Goal: Use online tool/utility: Utilize a website feature to perform a specific function

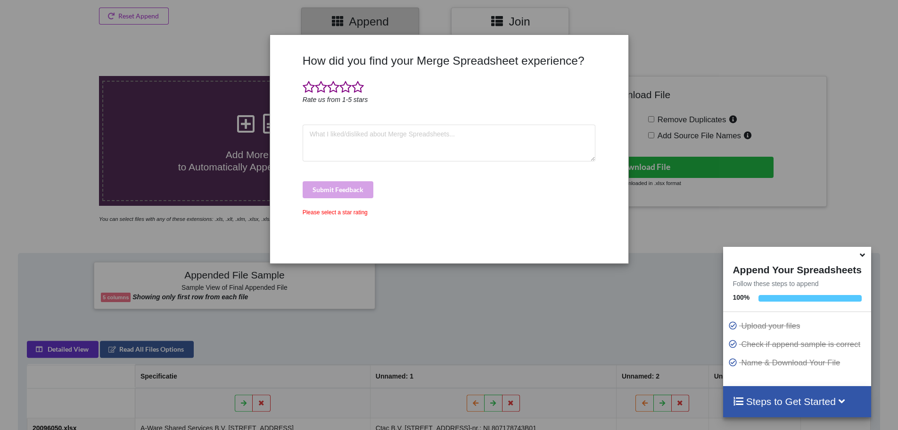
click at [502, 207] on div "How did you find your Merge Spreadsheet experience? Rate us from 1-5 stars Subm…" at bounding box center [449, 155] width 298 height 202
click at [701, 242] on div "How did you find your Merge Spreadsheet experience? Rate us from 1-5 stars Subm…" at bounding box center [449, 215] width 898 height 430
click at [603, 50] on div "How did you find your Merge Spreadsheet experience? Rate us from 1-5 stars Subm…" at bounding box center [449, 149] width 357 height 214
click at [330, 133] on textarea at bounding box center [449, 142] width 293 height 37
type textarea "b"
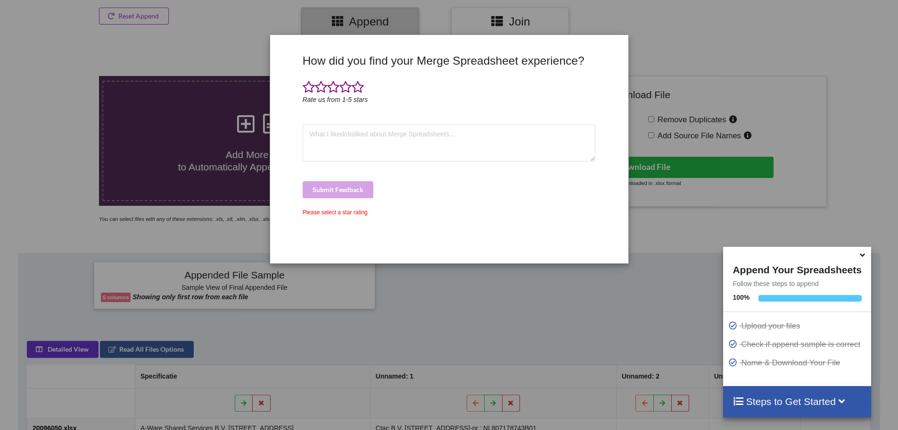
click at [318, 213] on div "Please select a star rating" at bounding box center [449, 212] width 293 height 8
click at [310, 87] on span at bounding box center [309, 87] width 12 height 13
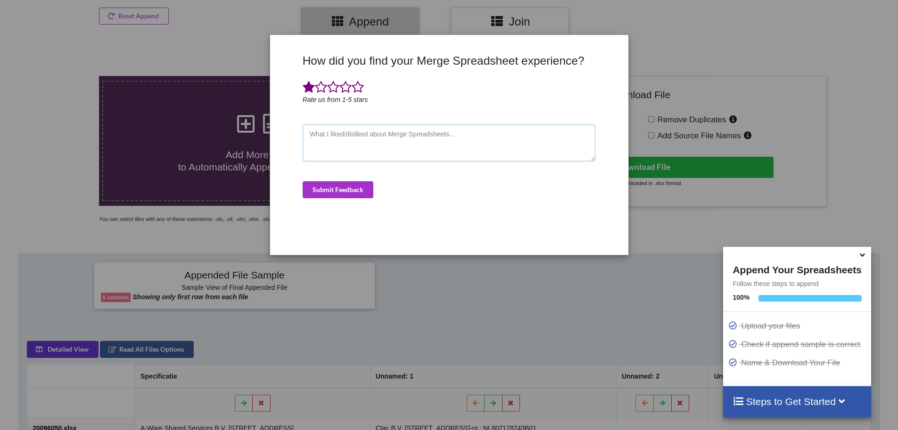
click at [437, 148] on textarea at bounding box center [449, 142] width 293 height 37
click at [305, 73] on div "How did you find your Merge Spreadsheet experience? Rate us from 1-5 stars Subm…" at bounding box center [449, 151] width 298 height 194
click at [513, 219] on div "How did you find your Merge Spreadsheet experience? Rate us from 1-5 stars Subm…" at bounding box center [449, 151] width 298 height 194
click at [456, 288] on div "How did you find your Merge Spreadsheet experience? Rate us from 1-5 stars Subm…" at bounding box center [449, 215] width 898 height 430
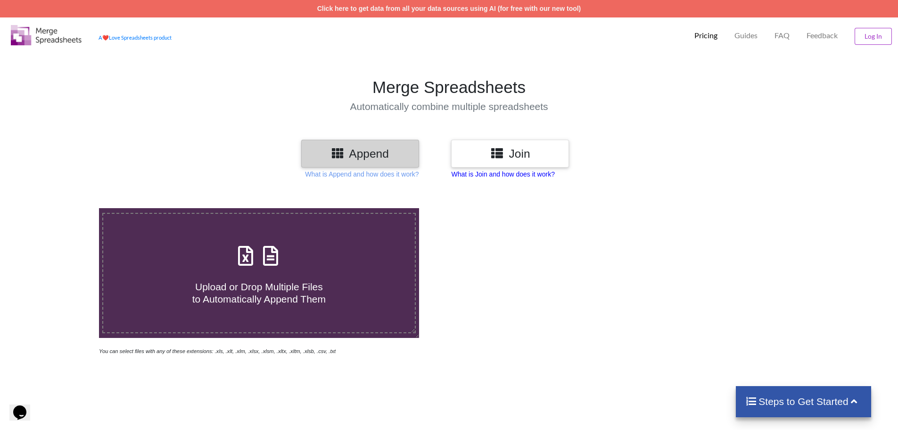
click at [485, 174] on p "What is Join and how does it work?" at bounding box center [502, 173] width 103 height 9
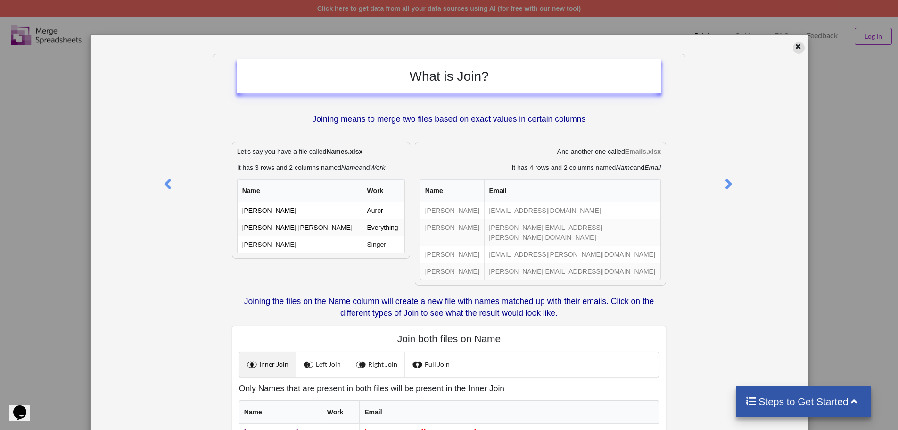
click at [794, 46] on icon at bounding box center [798, 45] width 8 height 7
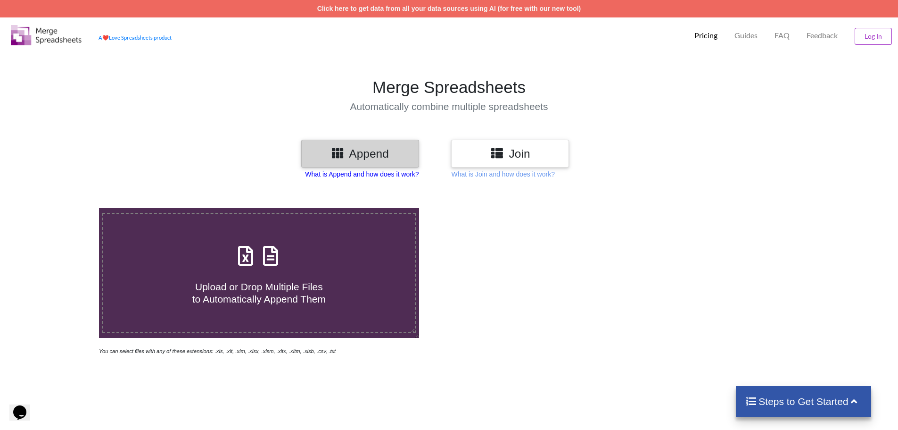
click at [366, 177] on p "What is Append and how does it work?" at bounding box center [362, 173] width 114 height 9
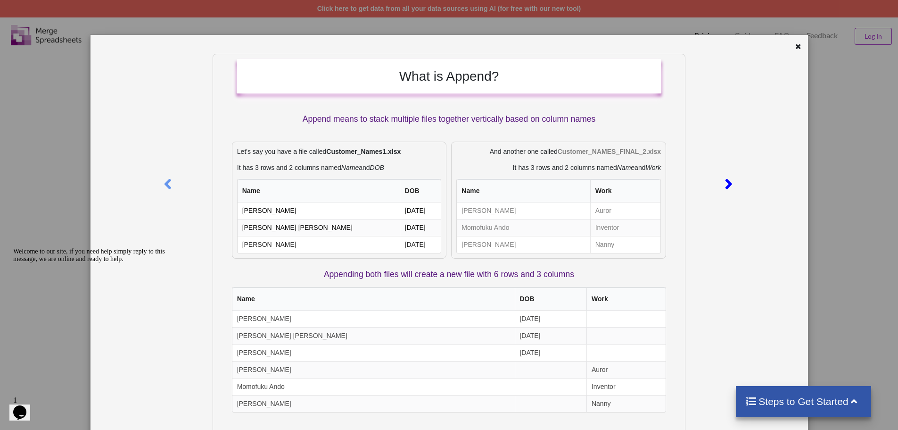
click at [726, 184] on icon at bounding box center [728, 180] width 19 height 17
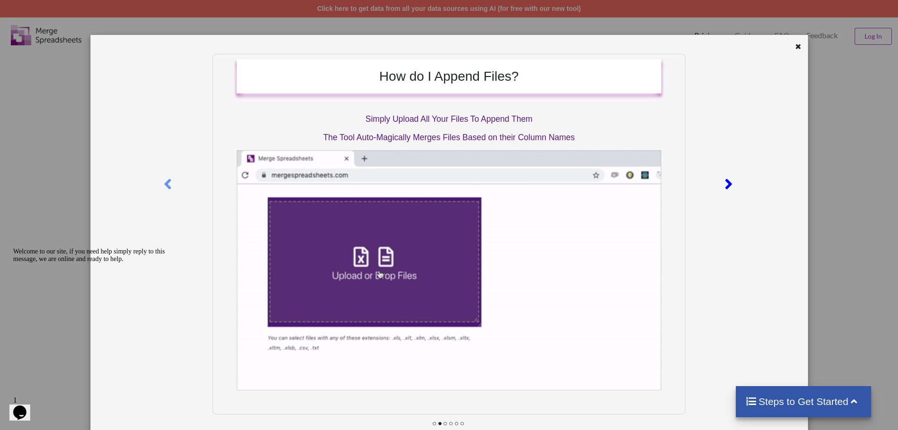
click at [726, 184] on icon at bounding box center [728, 180] width 19 height 17
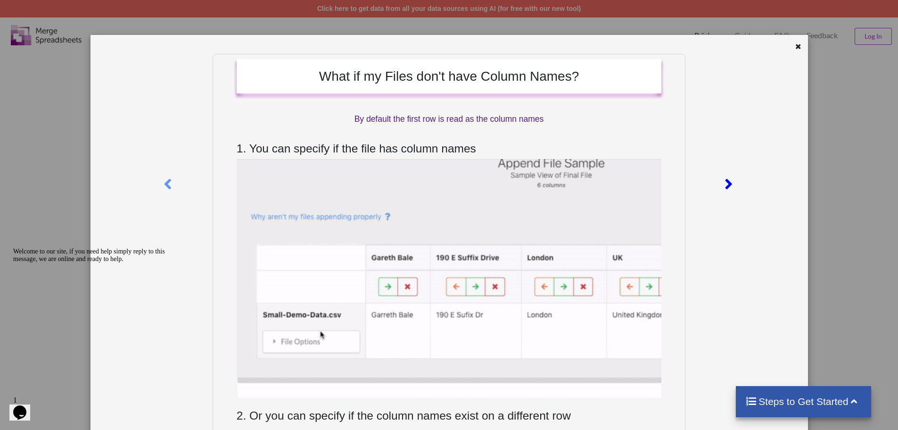
click at [726, 184] on icon at bounding box center [728, 180] width 19 height 17
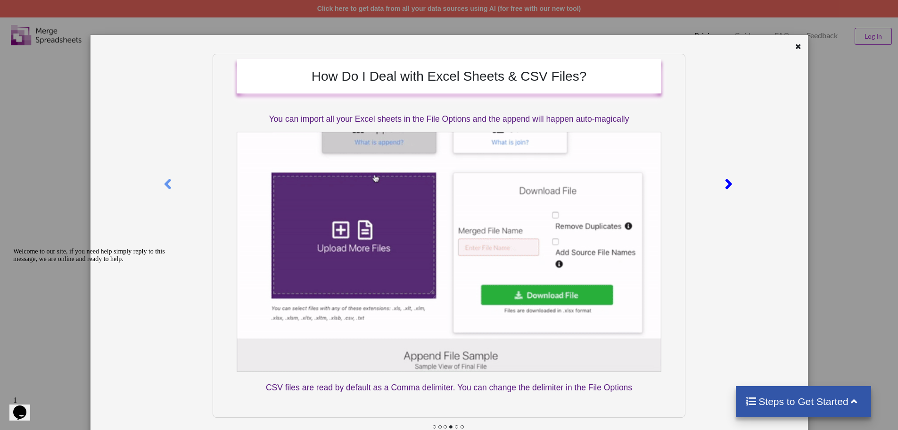
click at [726, 184] on icon at bounding box center [728, 180] width 19 height 17
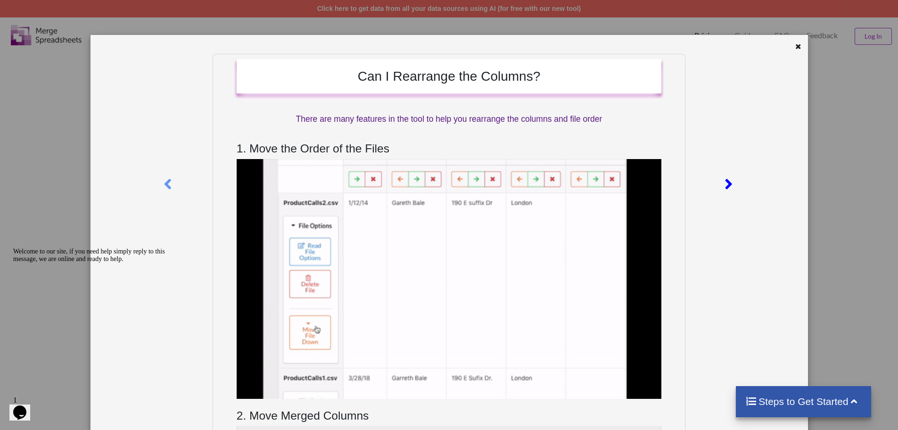
click at [726, 184] on icon at bounding box center [728, 180] width 19 height 17
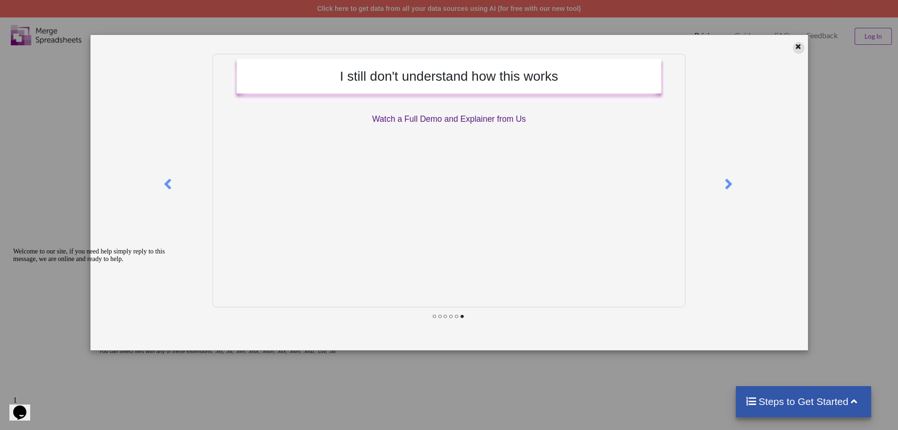
click at [796, 45] on icon at bounding box center [798, 45] width 8 height 7
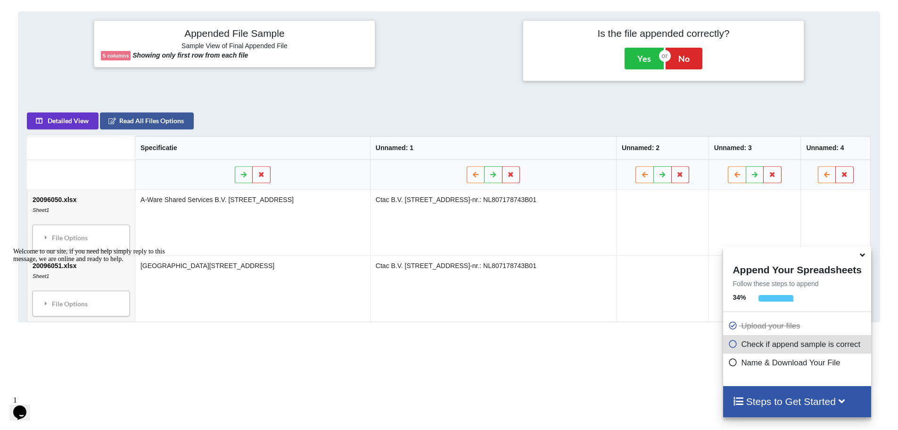
scroll to position [385, 0]
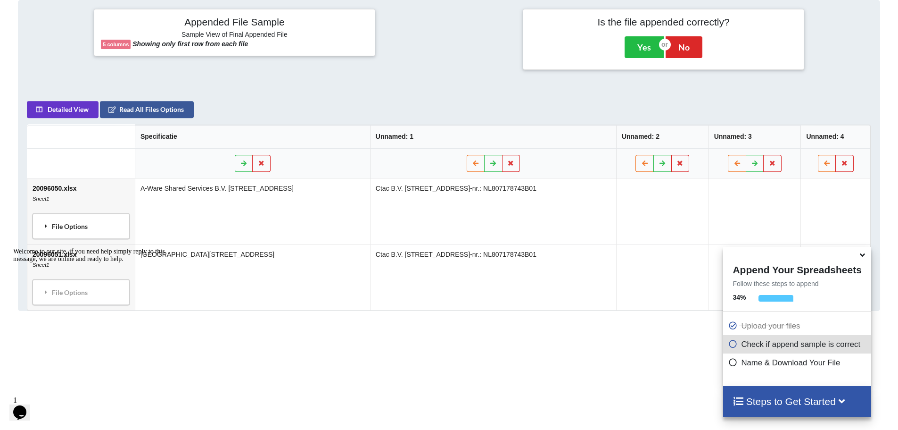
click at [77, 234] on div "File Options" at bounding box center [80, 226] width 91 height 20
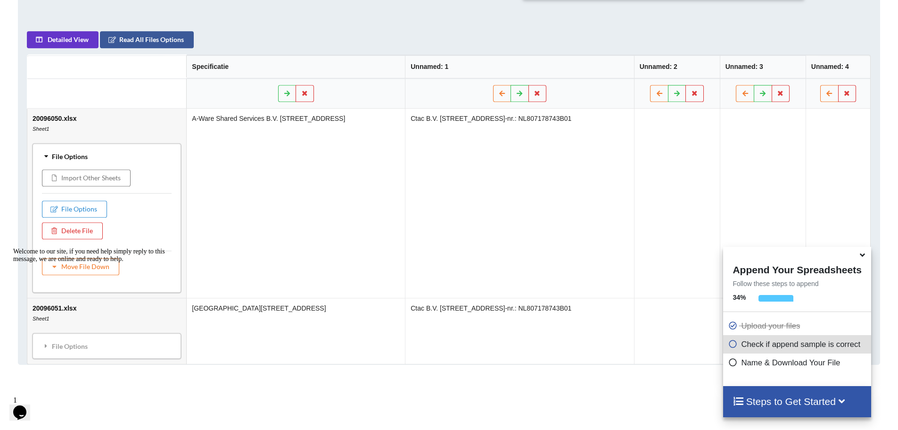
scroll to position [479, 0]
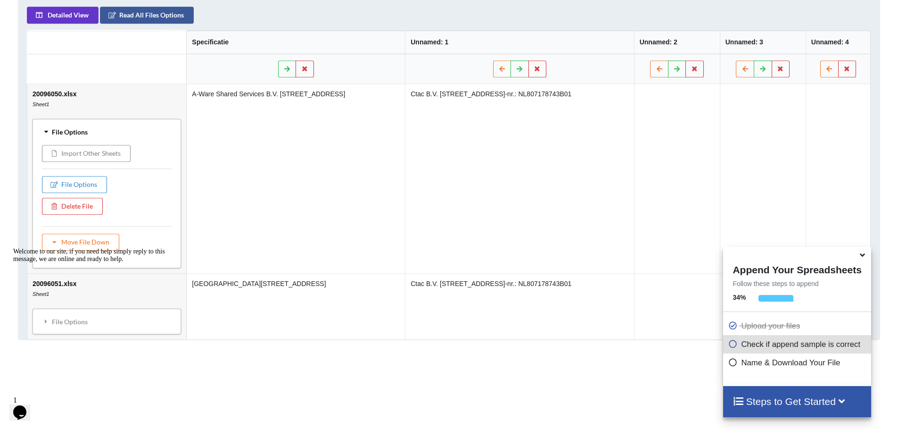
click at [74, 156] on button "Import Other Sheets" at bounding box center [86, 153] width 89 height 17
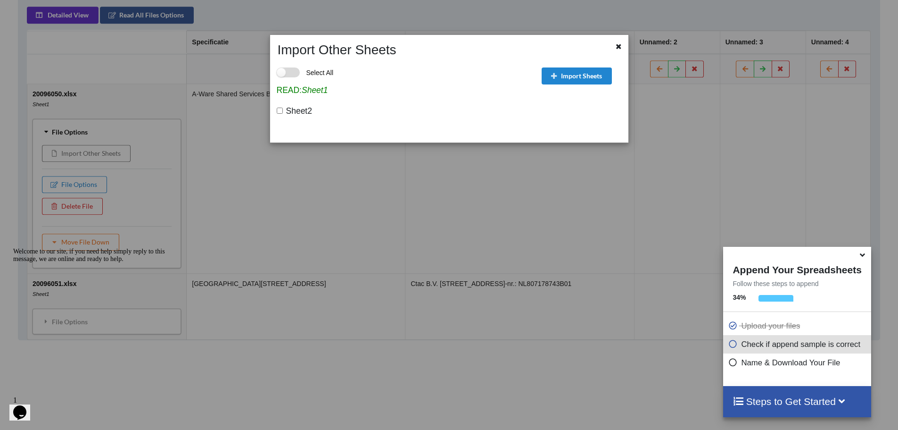
click at [291, 75] on label "Select All" at bounding box center [305, 72] width 57 height 10
checkbox input "true"
click at [561, 77] on button "Import Sheets" at bounding box center [577, 75] width 70 height 17
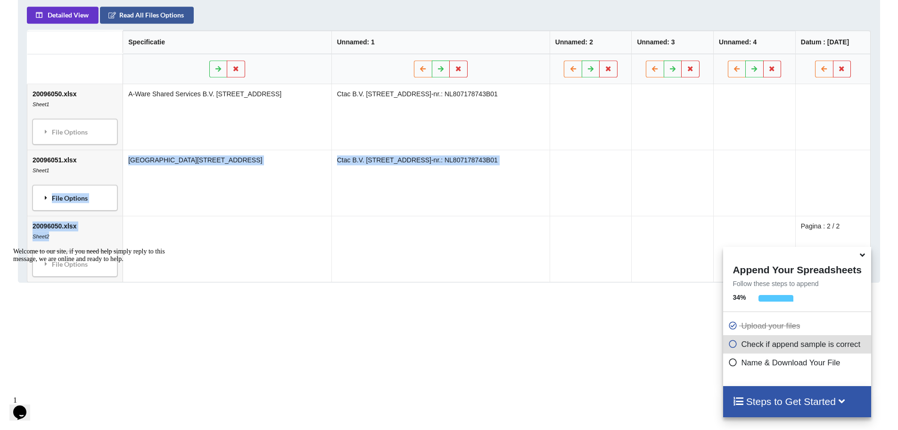
drag, startPoint x: 48, startPoint y: 240, endPoint x: 50, endPoint y: 199, distance: 40.6
click at [50, 199] on tbody "20096050.xlsx Sheet1 File Options Import Other Sheets File Options Delete File …" at bounding box center [448, 183] width 843 height 198
click at [157, 252] on div "Welcome to our site, if you need help simply reply to this message, we are onli…" at bounding box center [98, 255] width 170 height 15
click at [186, 187] on td "[GEOGRAPHIC_DATA][STREET_ADDRESS]" at bounding box center [227, 182] width 209 height 66
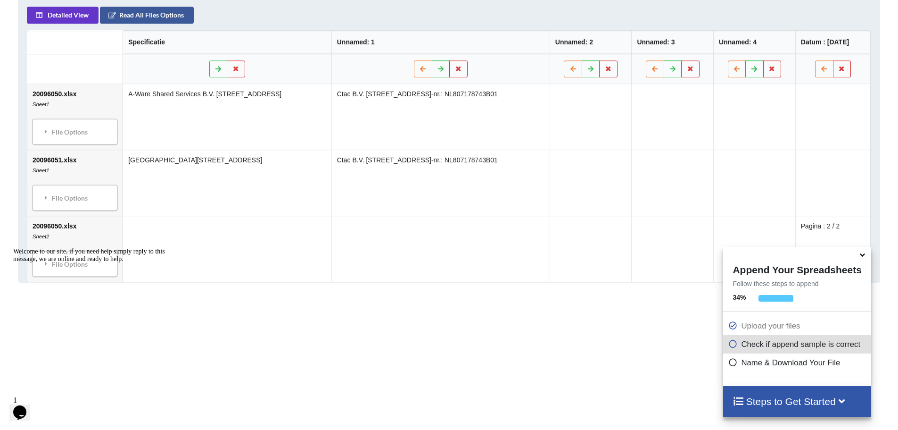
click at [197, 137] on td "A-Ware Shared Services B.V. [STREET_ADDRESS]" at bounding box center [227, 117] width 209 height 66
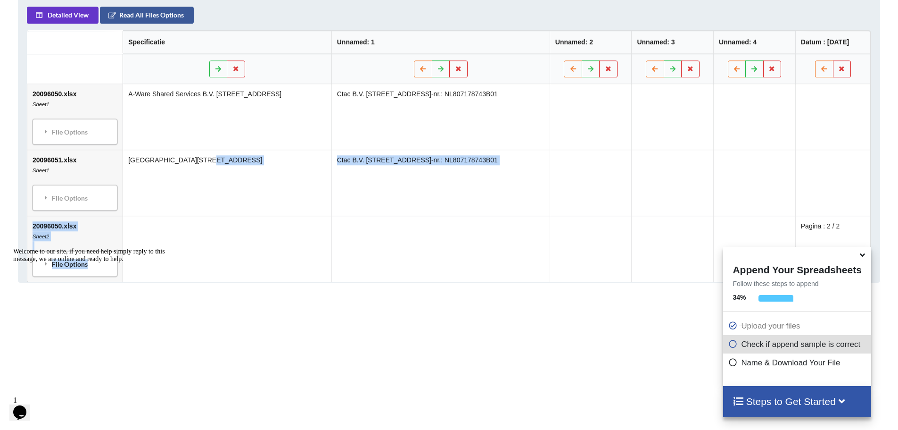
drag, startPoint x: 176, startPoint y: 239, endPoint x: 176, endPoint y: 210, distance: 28.8
click at [176, 209] on tbody "20096050.xlsx Sheet1 File Options Import Other Sheets File Options Delete File …" at bounding box center [448, 183] width 843 height 198
click at [175, 250] on div "Welcome to our site, if you need help simply reply to this message, we are onli…" at bounding box center [98, 255] width 170 height 15
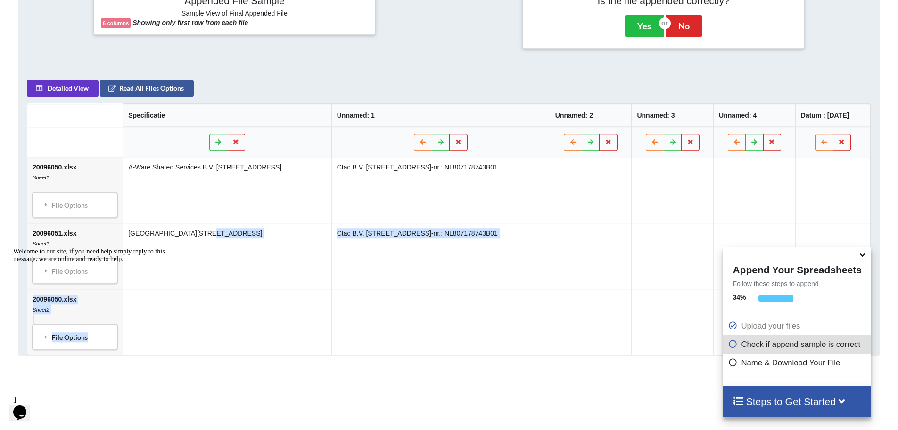
scroll to position [432, 0]
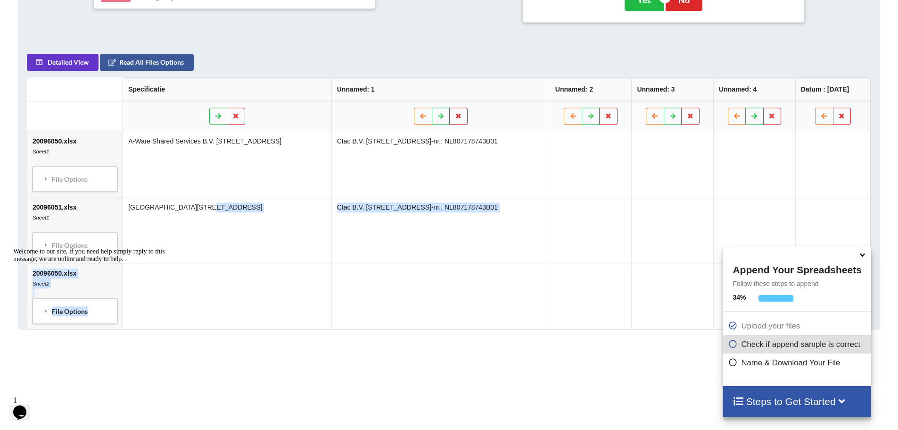
click at [90, 263] on div "Welcome to our site, if you need help simply reply to this message, we are onli…" at bounding box center [98, 255] width 170 height 15
drag, startPoint x: 64, startPoint y: 277, endPoint x: 97, endPoint y: 183, distance: 99.6
click at [97, 244] on html "Welcome to our site, if you need help simply reply to this message, we are onli…" at bounding box center [94, 315] width 170 height 143
click at [169, 263] on div "Welcome to our site, if you need help simply reply to this message, we are onli…" at bounding box center [98, 255] width 170 height 15
click at [238, 290] on td at bounding box center [227, 296] width 209 height 66
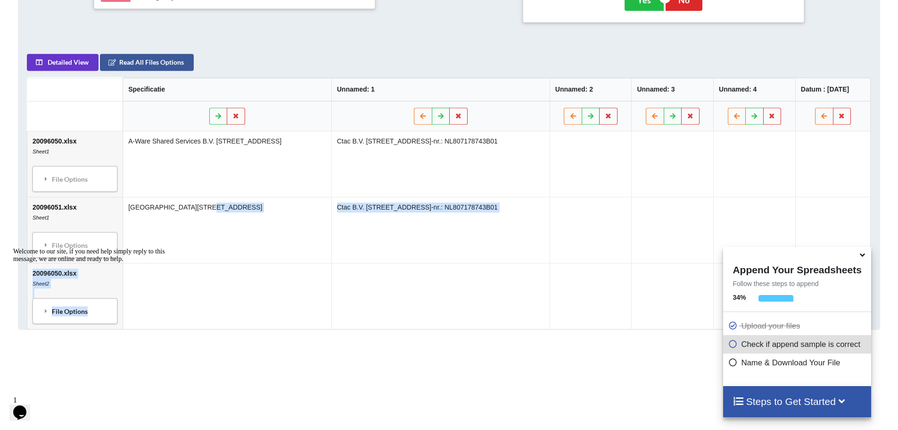
click at [82, 263] on div "Welcome to our site, if you need help simply reply to this message, we are onli…" at bounding box center [98, 255] width 170 height 15
click at [58, 248] on div at bounding box center [98, 248] width 170 height 0
click at [45, 248] on div at bounding box center [98, 248] width 170 height 0
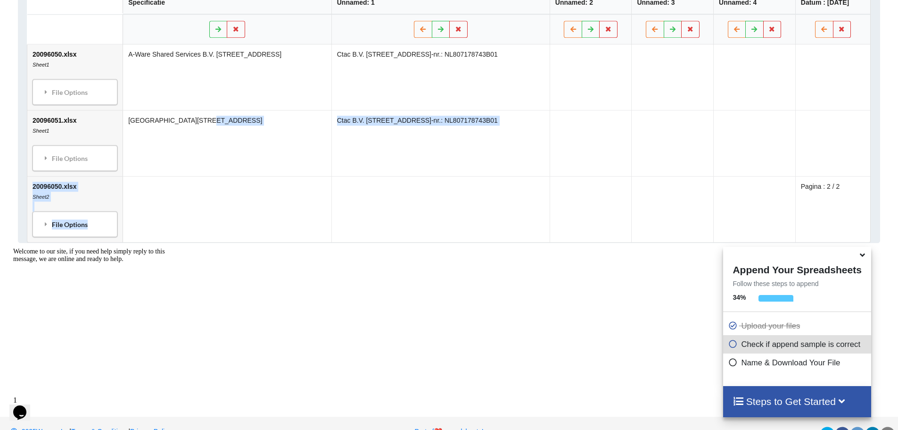
scroll to position [540, 0]
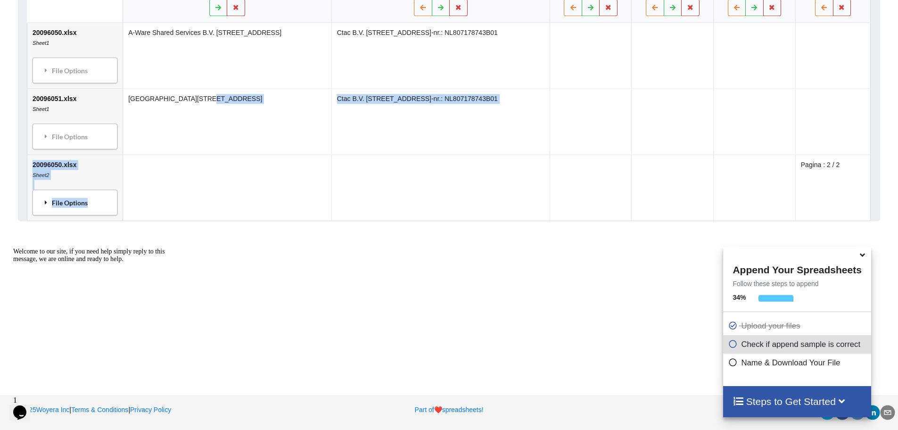
click at [46, 206] on div "File Options" at bounding box center [74, 202] width 79 height 20
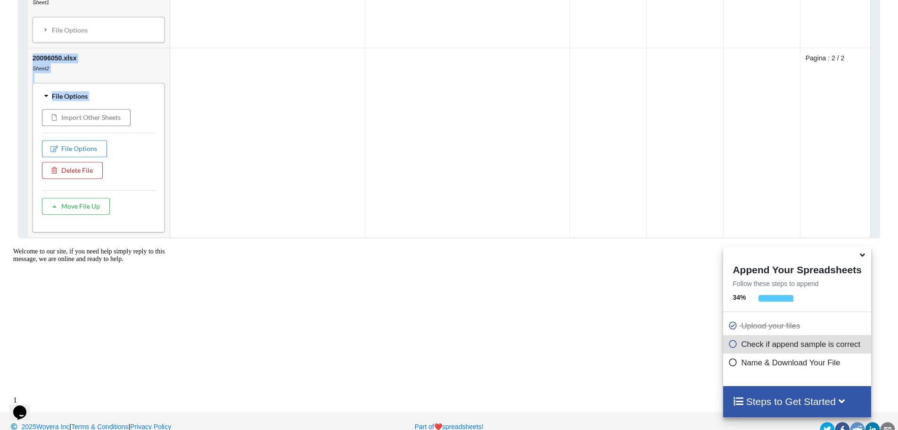
scroll to position [680, 0]
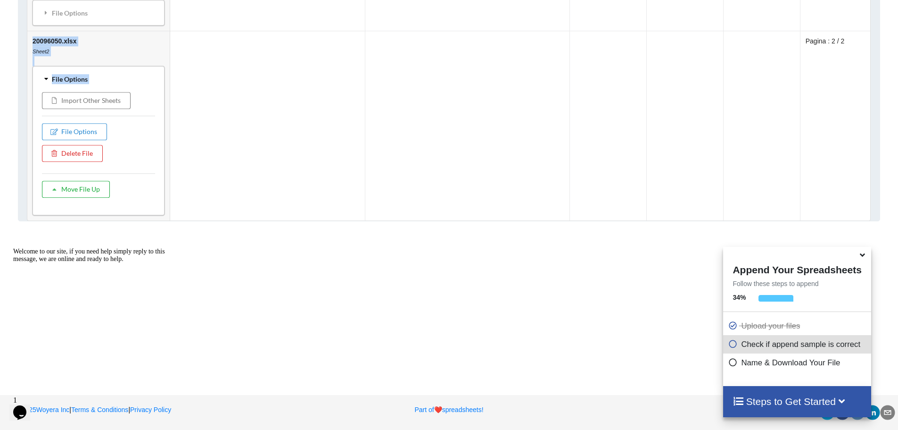
click at [83, 190] on button "Move File Up" at bounding box center [76, 189] width 68 height 17
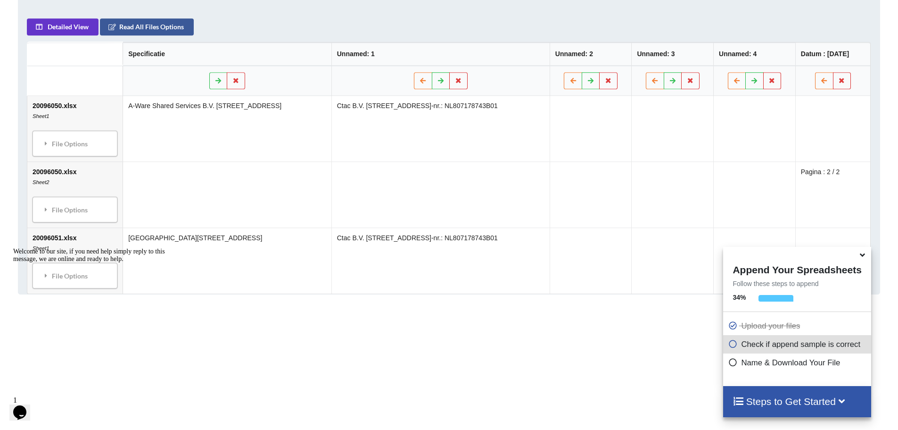
scroll to position [446, 0]
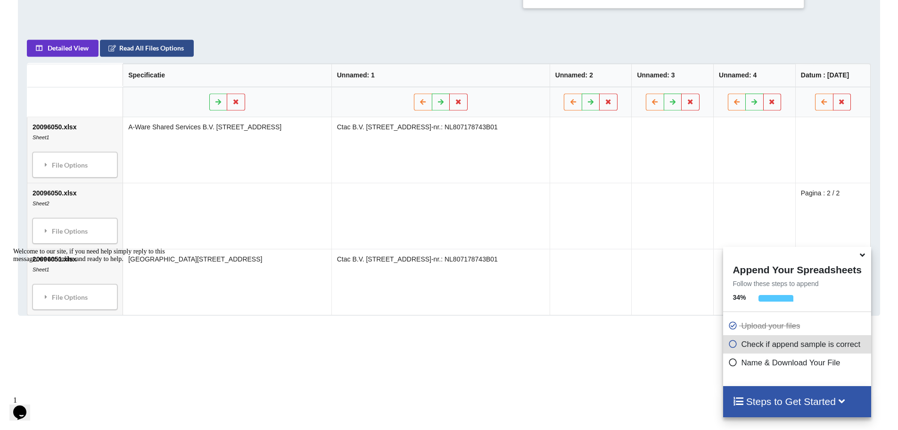
click at [157, 50] on button "Read All Files Options" at bounding box center [147, 48] width 94 height 17
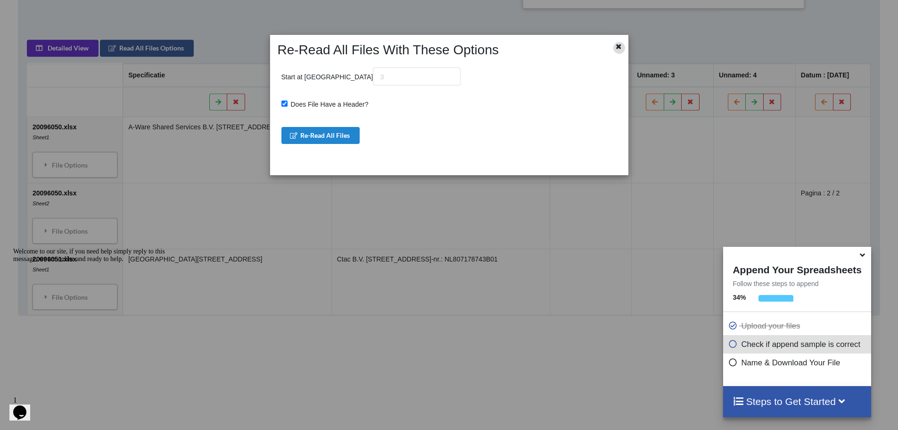
click at [618, 48] on icon at bounding box center [619, 45] width 8 height 7
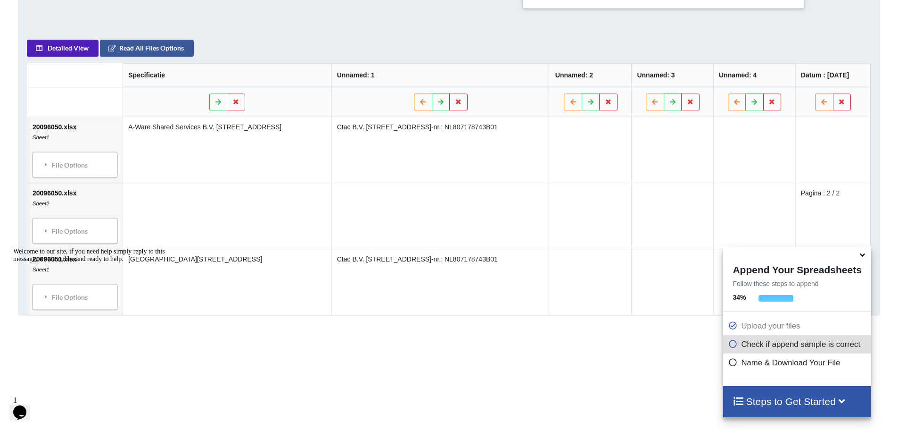
click at [66, 49] on button "Detailed View" at bounding box center [63, 48] width 72 height 17
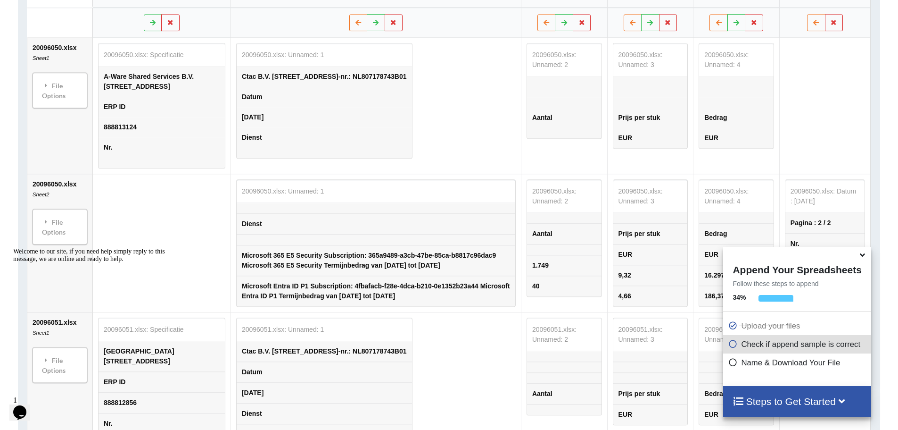
scroll to position [682, 0]
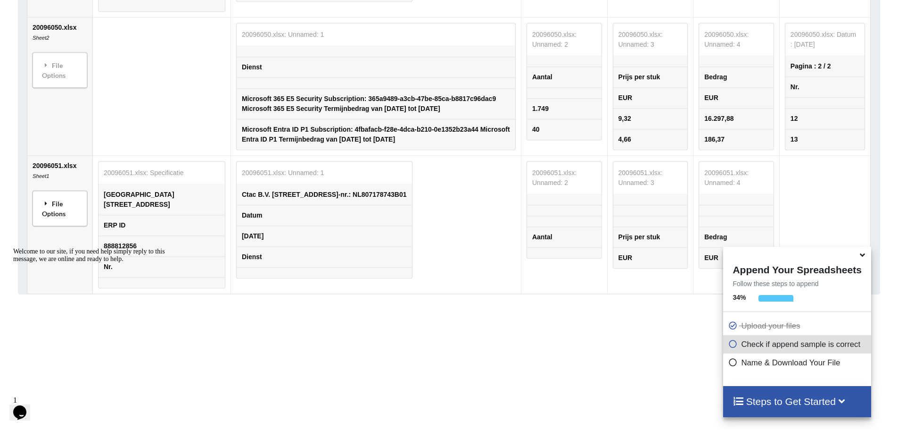
click at [62, 207] on div "File Options" at bounding box center [59, 208] width 49 height 30
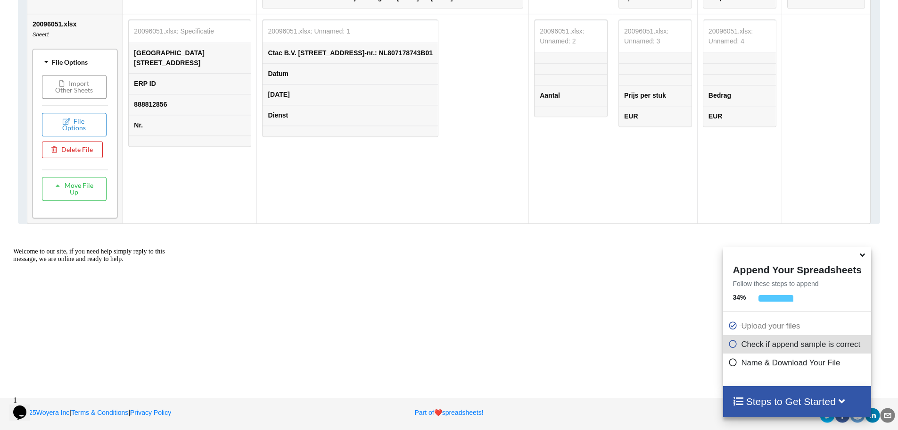
scroll to position [776, 0]
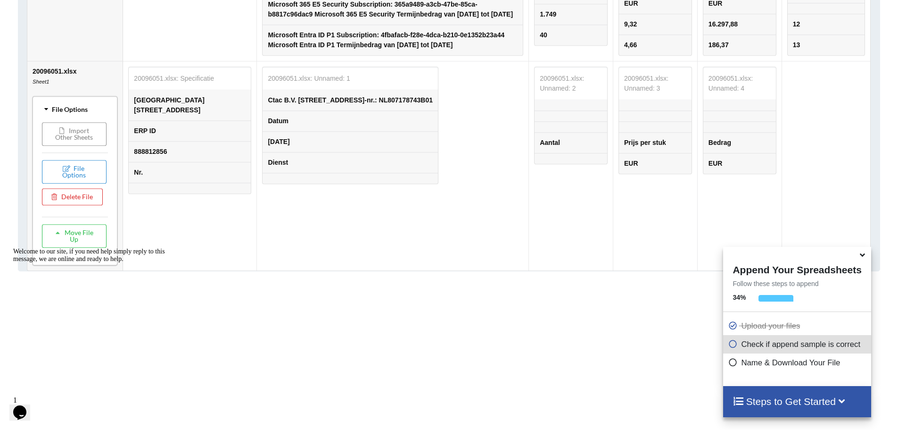
click at [78, 144] on button "Import Other Sheets" at bounding box center [74, 134] width 65 height 24
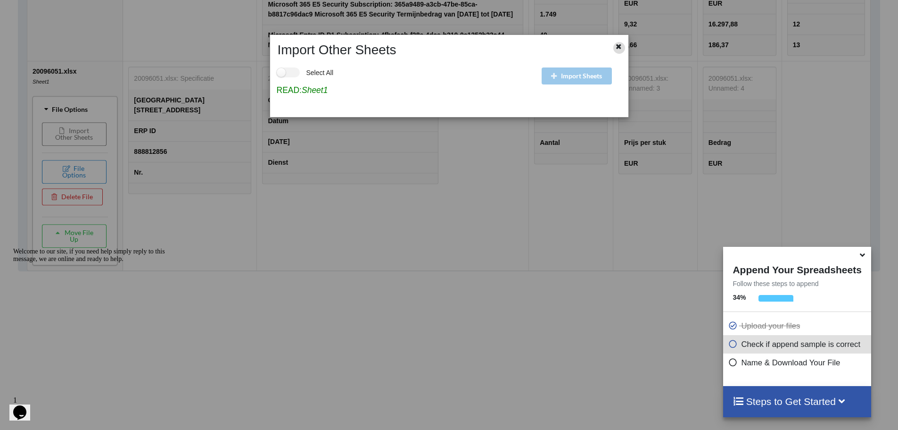
click at [615, 50] on div at bounding box center [619, 48] width 12 height 12
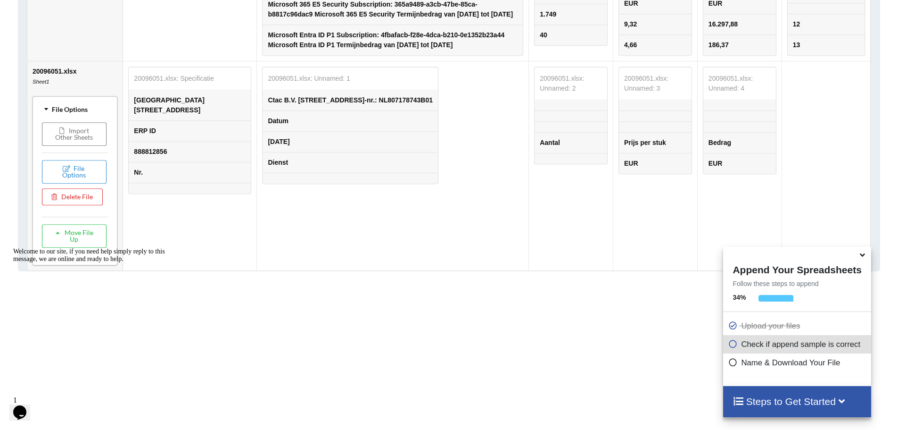
click at [46, 113] on icon at bounding box center [46, 109] width 7 height 8
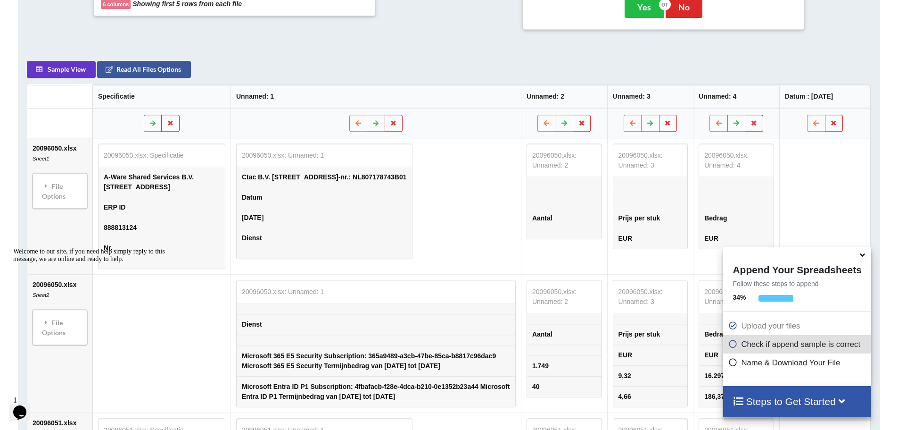
scroll to position [189, 0]
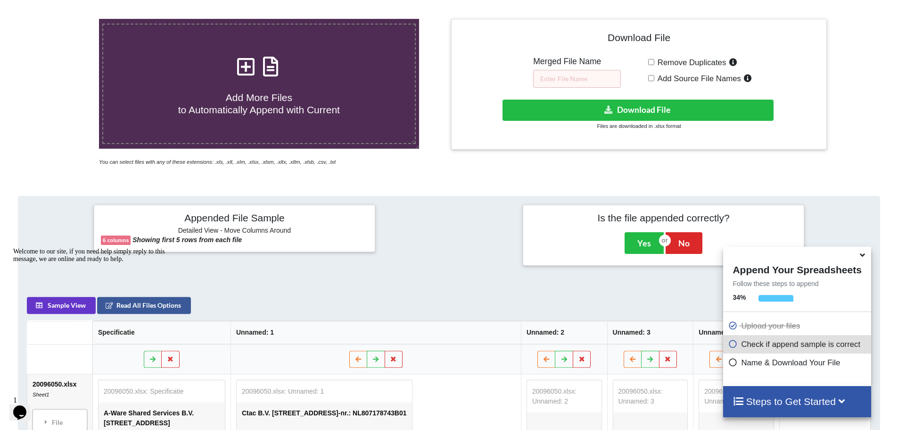
click at [652, 78] on input "Add Source File Names" at bounding box center [651, 78] width 6 height 6
checkbox input "true"
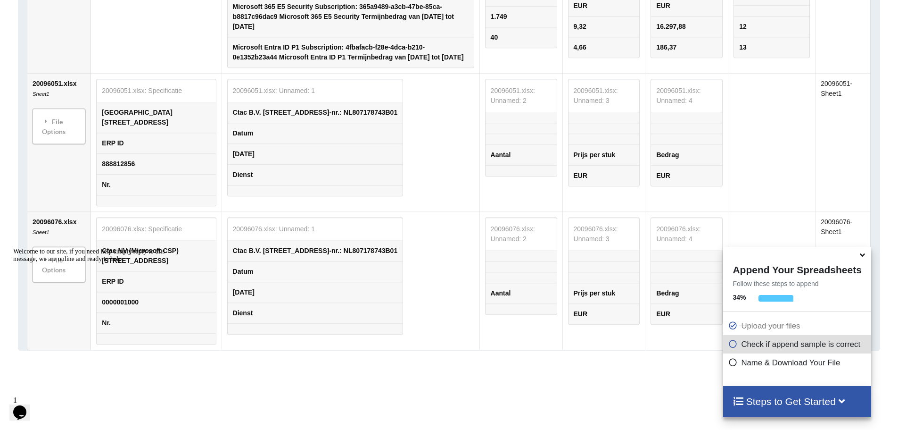
scroll to position [809, 0]
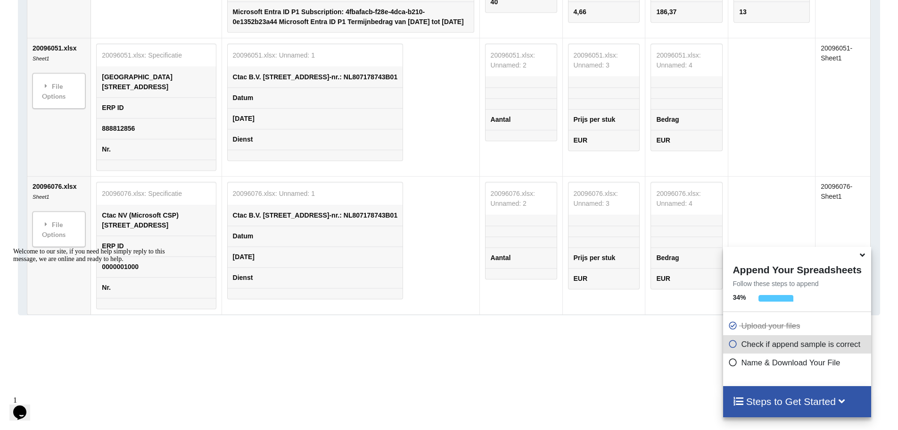
click at [57, 248] on div "Welcome to our site, if you need help simply reply to this message, we are onli…" at bounding box center [98, 255] width 170 height 15
click at [48, 227] on icon at bounding box center [46, 224] width 8 height 7
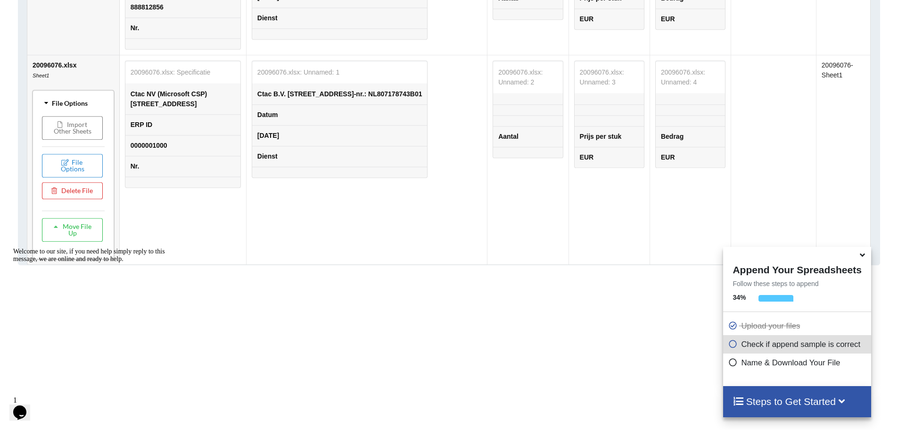
scroll to position [950, 0]
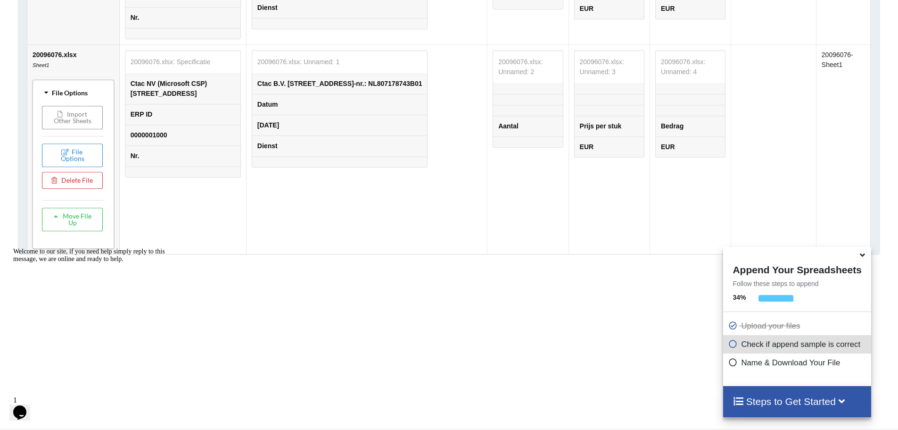
click at [75, 124] on button "Import Other Sheets" at bounding box center [72, 118] width 61 height 24
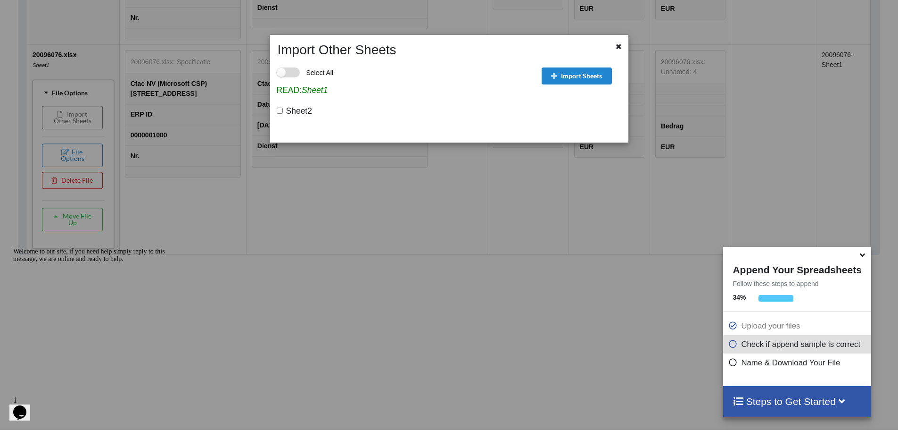
click at [292, 74] on label "Select All" at bounding box center [305, 72] width 57 height 10
checkbox input "true"
click at [574, 73] on button "Import Sheets" at bounding box center [577, 75] width 70 height 17
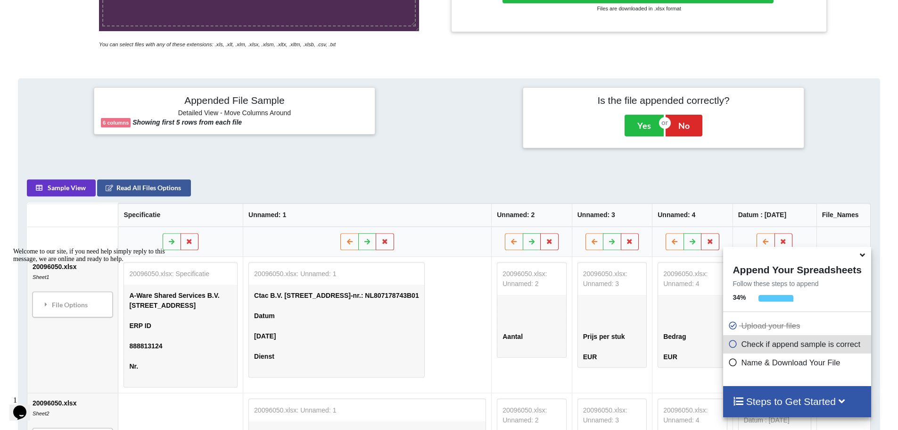
scroll to position [330, 0]
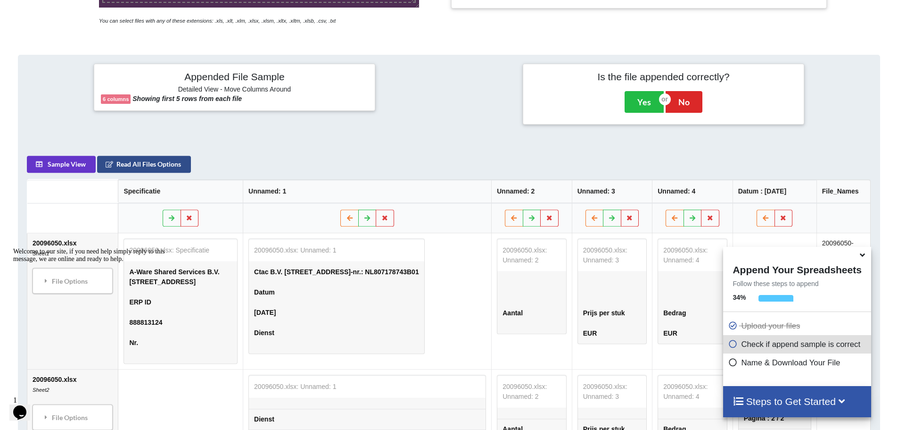
click at [154, 169] on button "Read All Files Options" at bounding box center [144, 164] width 94 height 17
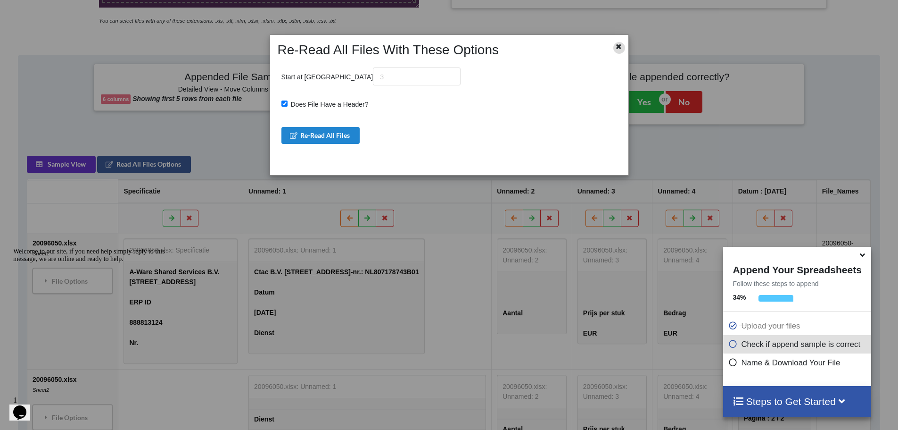
click at [620, 45] on icon at bounding box center [619, 45] width 8 height 7
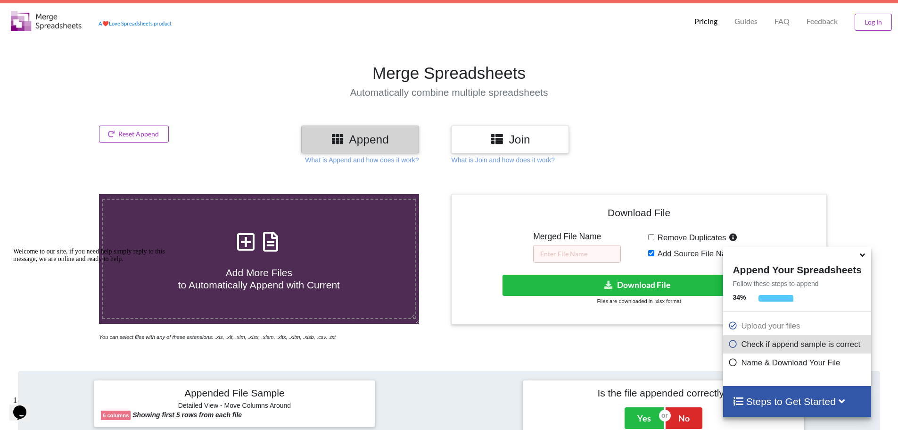
scroll to position [0, 0]
